Goal: Task Accomplishment & Management: Manage account settings

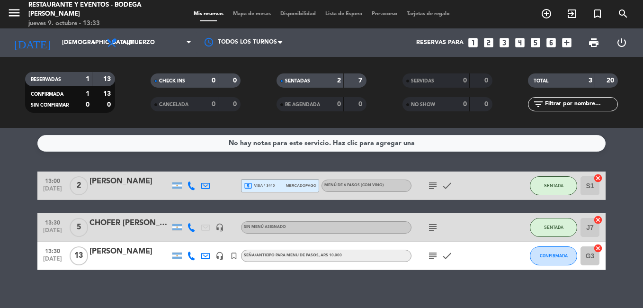
click at [430, 227] on icon "subject" at bounding box center [432, 227] width 11 height 11
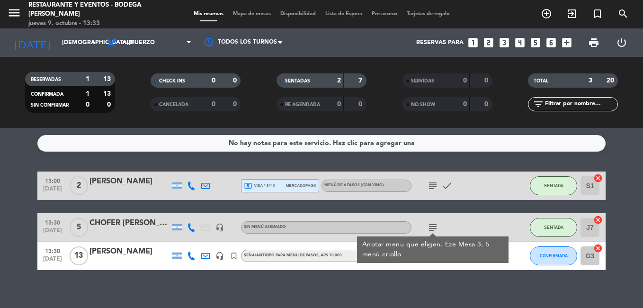
click at [435, 184] on icon "subject" at bounding box center [432, 185] width 11 height 11
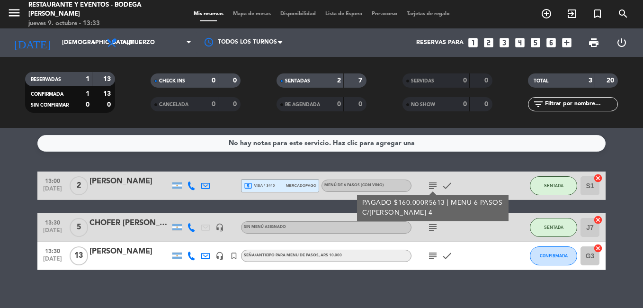
click at [435, 184] on icon "subject" at bounding box center [432, 185] width 11 height 11
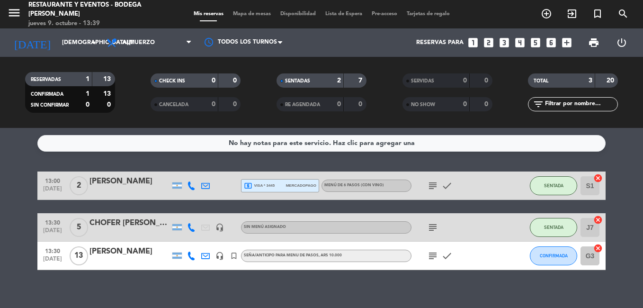
click at [435, 258] on icon "subject" at bounding box center [432, 255] width 11 height 11
click at [104, 249] on div "[PERSON_NAME]" at bounding box center [129, 251] width 80 height 12
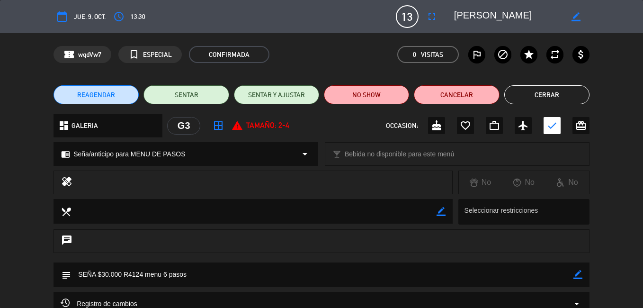
scroll to position [98, 0]
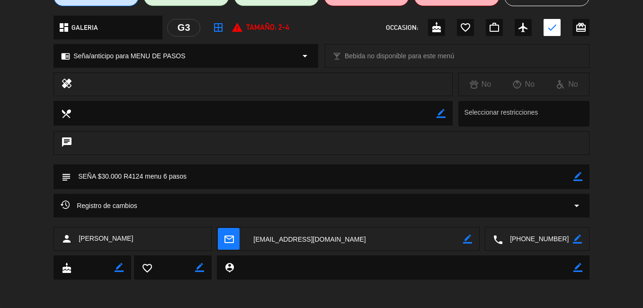
click at [577, 178] on icon "border_color" at bounding box center [577, 176] width 9 height 9
click at [527, 180] on textarea at bounding box center [322, 176] width 502 height 24
type textarea "SEÑA $30.000 R4124 menu 6 pasos. Eze Mesa 1"
click at [578, 177] on icon at bounding box center [577, 176] width 9 height 9
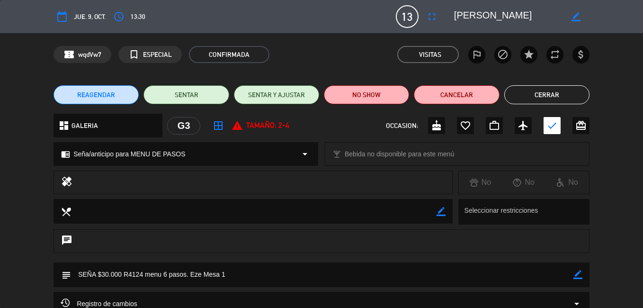
click at [565, 94] on button "Cerrar" at bounding box center [546, 94] width 85 height 19
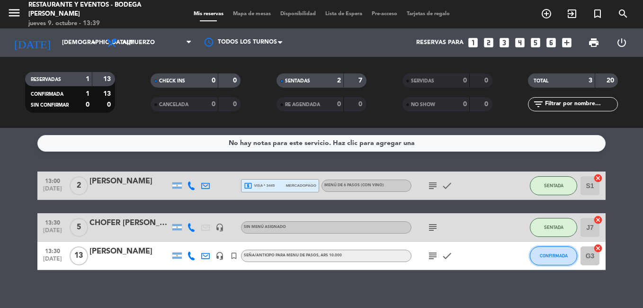
click at [551, 261] on button "CONFIRMADA" at bounding box center [553, 255] width 47 height 19
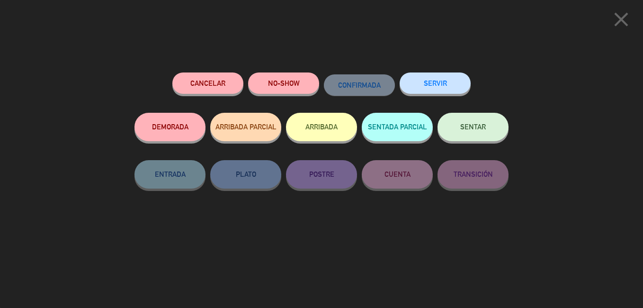
click at [472, 133] on button "SENTAR" at bounding box center [472, 127] width 71 height 28
